Goal: Transaction & Acquisition: Download file/media

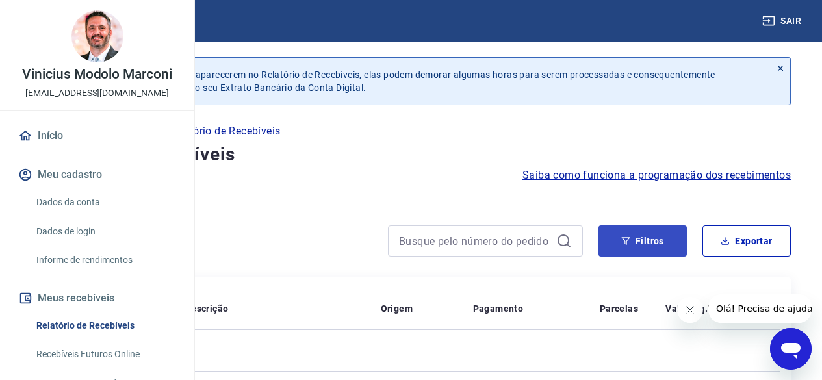
scroll to position [64, 0]
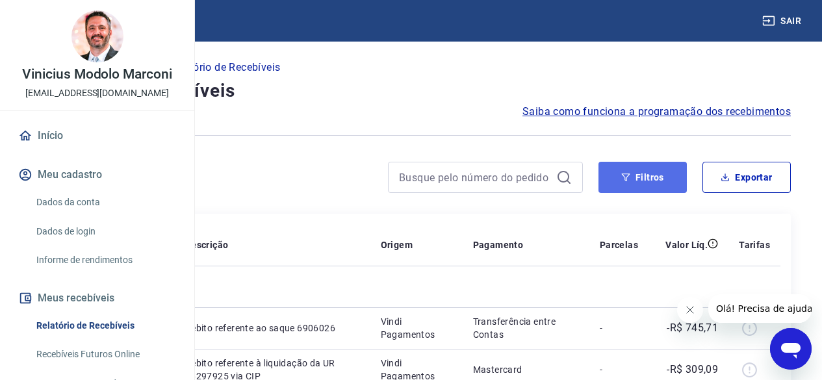
click at [628, 182] on button "Filtros" at bounding box center [642, 177] width 88 height 31
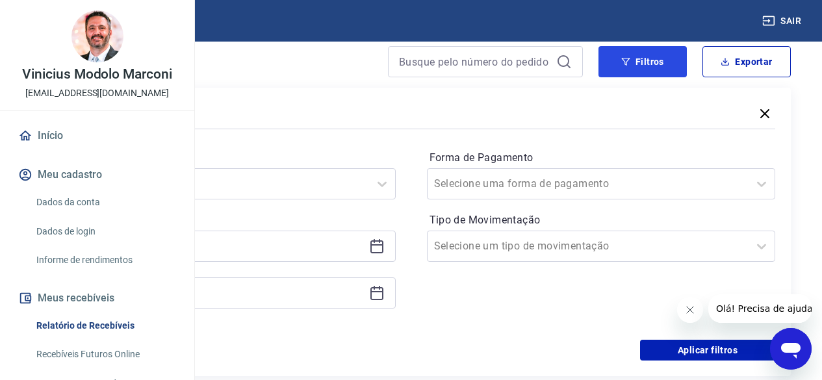
scroll to position [194, 0]
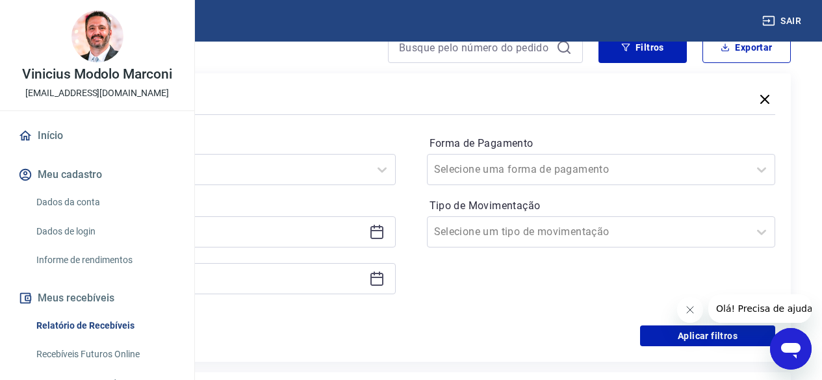
click at [396, 233] on div at bounding box center [221, 231] width 349 height 31
click at [383, 231] on icon at bounding box center [376, 230] width 13 height 1
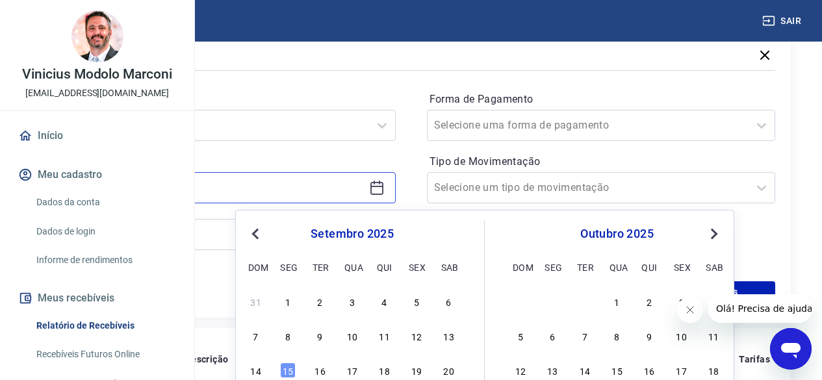
scroll to position [324, 0]
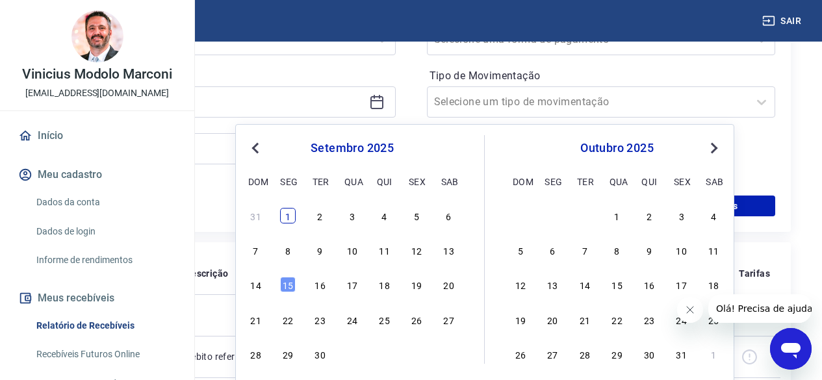
click at [284, 211] on div "1" at bounding box center [288, 216] width 16 height 16
type input "[DATE]"
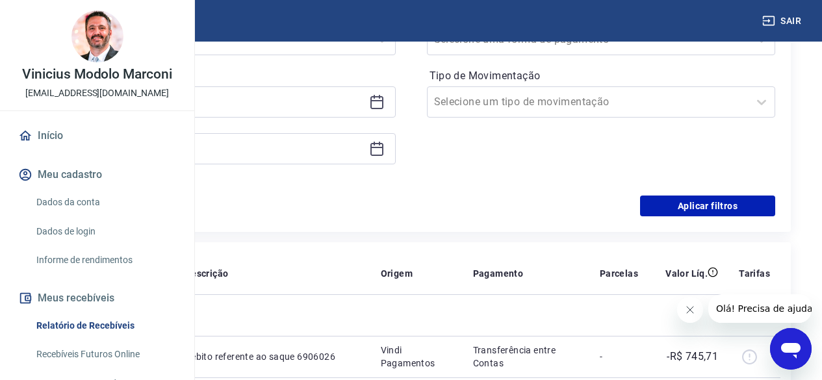
click at [385, 149] on icon at bounding box center [377, 149] width 16 height 16
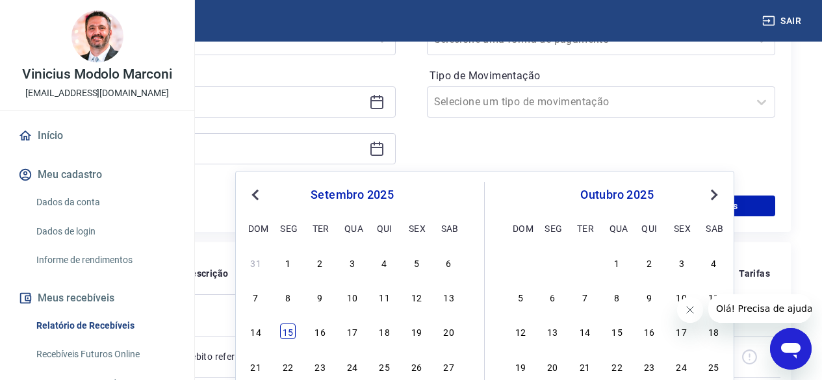
click at [290, 329] on div "15" at bounding box center [288, 332] width 16 height 16
type input "[DATE]"
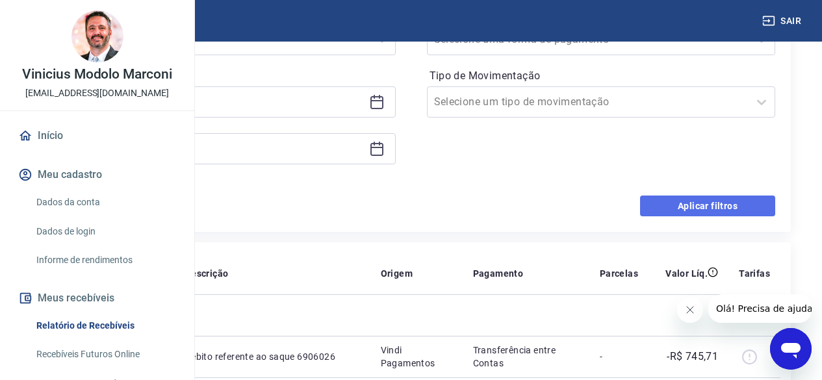
click at [686, 211] on button "Aplicar filtros" at bounding box center [707, 206] width 135 height 21
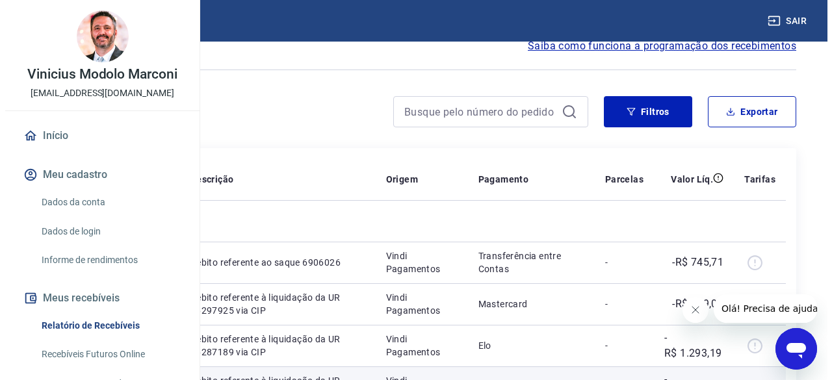
scroll to position [129, 0]
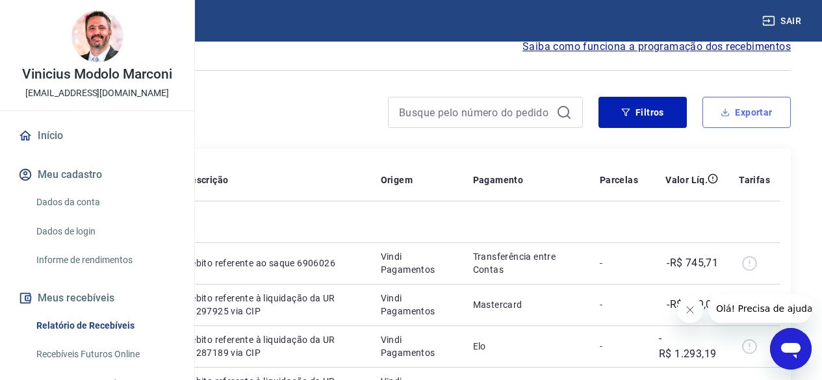
click at [739, 118] on button "Exportar" at bounding box center [746, 112] width 88 height 31
type input "[DATE]"
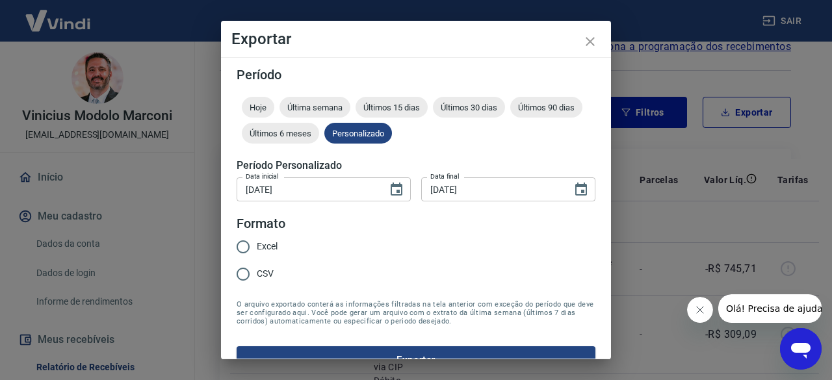
click at [275, 242] on span "Excel" at bounding box center [267, 247] width 21 height 14
click at [257, 242] on input "Excel" at bounding box center [242, 246] width 27 height 27
radio input "true"
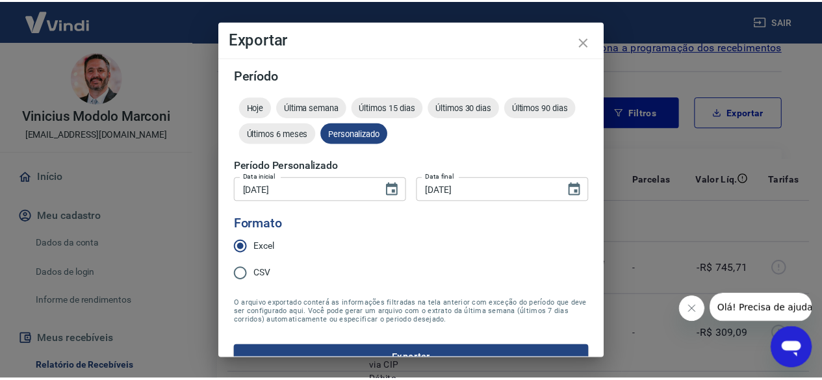
scroll to position [25, 0]
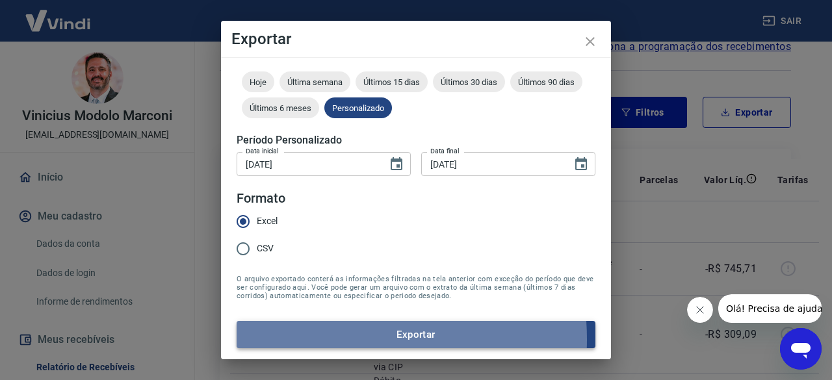
click at [332, 339] on button "Exportar" at bounding box center [416, 334] width 359 height 27
